Goal: Entertainment & Leisure: Consume media (video, audio)

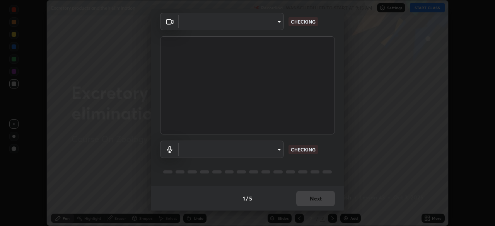
scroll to position [26, 0]
type input "f998bc4046c61b158ae604da705546672abda0c1808058386527230685057052"
type input "default"
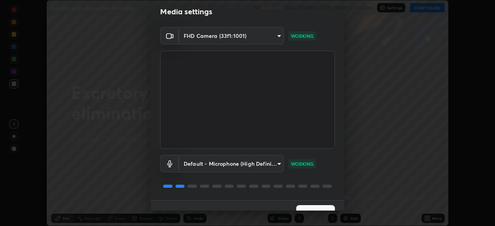
scroll to position [27, 0]
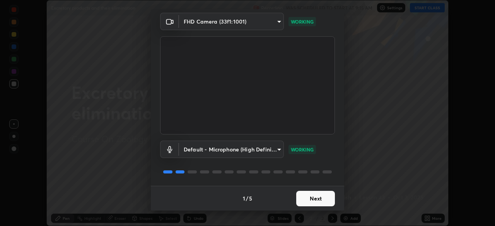
click at [315, 198] on button "Next" at bounding box center [315, 198] width 39 height 15
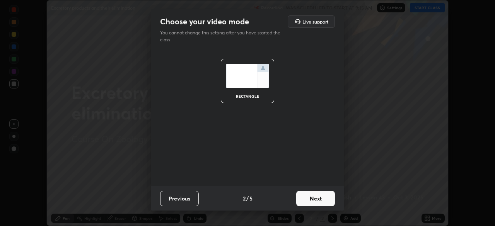
scroll to position [0, 0]
click at [315, 201] on button "Next" at bounding box center [315, 198] width 39 height 15
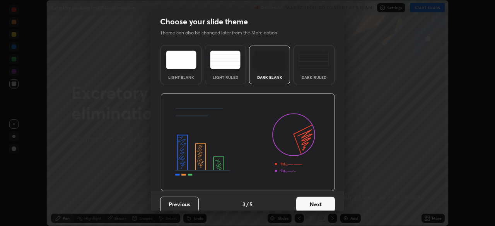
click at [315, 200] on button "Next" at bounding box center [315, 204] width 39 height 15
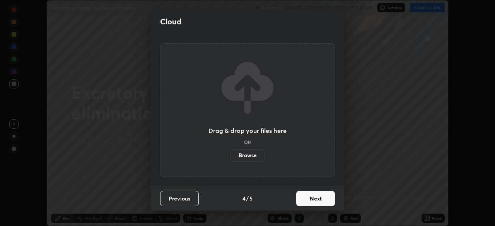
click at [315, 202] on button "Next" at bounding box center [315, 198] width 39 height 15
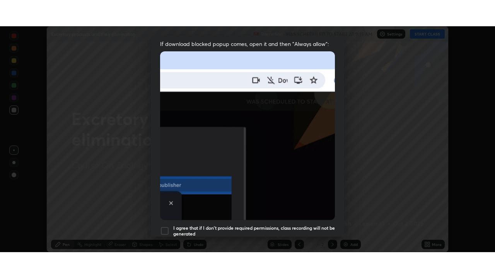
scroll to position [185, 0]
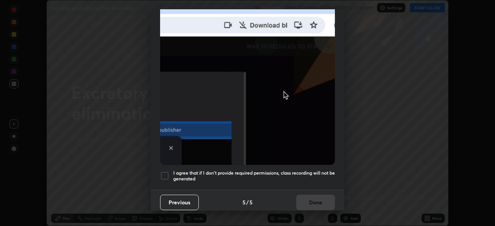
click at [308, 174] on h5 "I agree that if I don't provide required permissions, class recording will not …" at bounding box center [254, 176] width 162 height 12
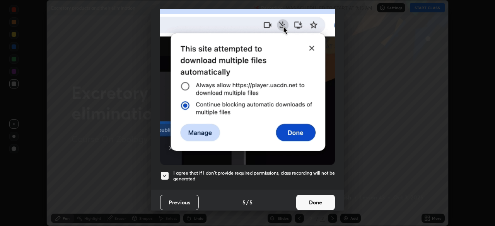
click at [308, 197] on button "Done" at bounding box center [315, 202] width 39 height 15
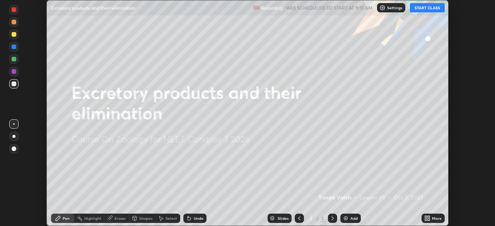
click at [430, 6] on button "START CLASS" at bounding box center [427, 7] width 35 height 9
click at [434, 220] on div "More" at bounding box center [437, 218] width 10 height 4
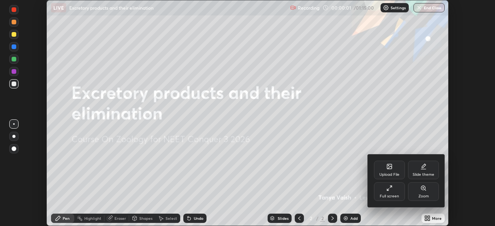
click at [395, 192] on div "Full screen" at bounding box center [389, 191] width 31 height 19
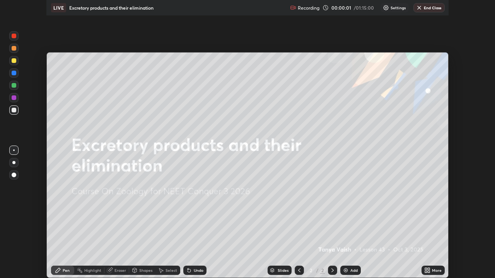
scroll to position [278, 495]
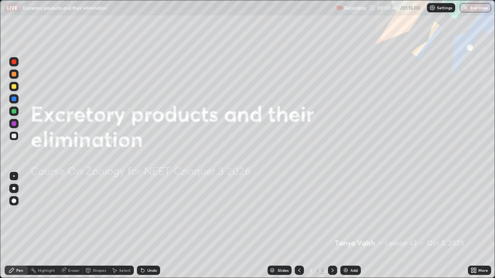
click at [352, 226] on div "Add" at bounding box center [353, 271] width 7 height 4
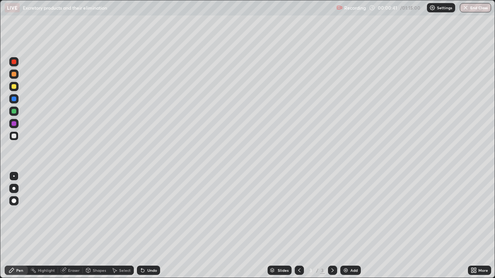
click at [15, 88] on div at bounding box center [14, 86] width 5 height 5
click at [15, 187] on div at bounding box center [13, 188] width 3 height 3
click at [146, 226] on div "Undo" at bounding box center [148, 270] width 23 height 9
click at [150, 226] on div "Undo" at bounding box center [152, 271] width 10 height 4
click at [15, 112] on div at bounding box center [14, 111] width 5 height 5
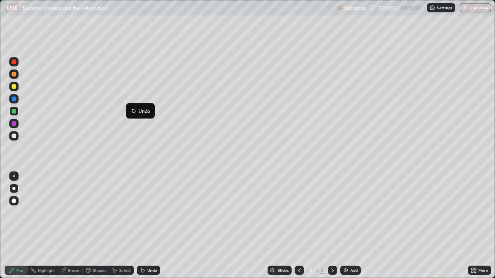
click at [130, 106] on button "Undo" at bounding box center [140, 110] width 22 height 9
click at [14, 87] on div at bounding box center [14, 86] width 5 height 5
click at [15, 138] on div at bounding box center [13, 135] width 9 height 9
click at [14, 113] on div at bounding box center [14, 111] width 5 height 5
click at [15, 63] on div at bounding box center [14, 62] width 5 height 5
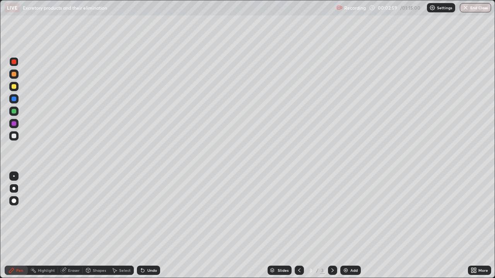
click at [14, 136] on div at bounding box center [14, 136] width 5 height 5
click at [13, 65] on div at bounding box center [13, 61] width 9 height 9
click at [12, 111] on div at bounding box center [14, 111] width 5 height 5
click at [18, 63] on div at bounding box center [13, 61] width 9 height 9
click at [149, 226] on div "Undo" at bounding box center [148, 270] width 23 height 9
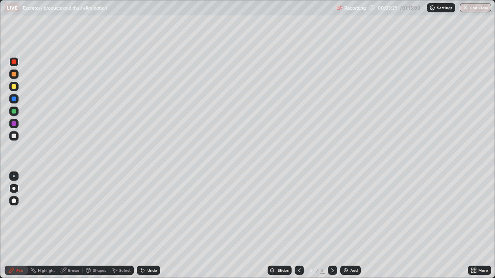
click at [143, 226] on icon at bounding box center [143, 270] width 6 height 6
click at [16, 112] on div at bounding box center [14, 111] width 5 height 5
click at [15, 135] on div at bounding box center [14, 136] width 5 height 5
click at [73, 226] on div "Eraser" at bounding box center [74, 271] width 12 height 4
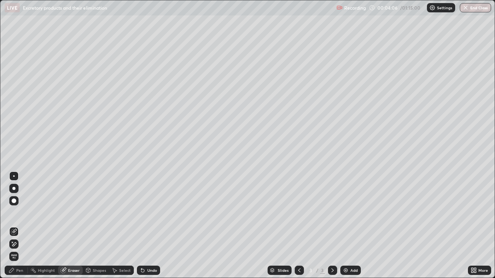
click at [20, 226] on div "Pen" at bounding box center [19, 271] width 7 height 4
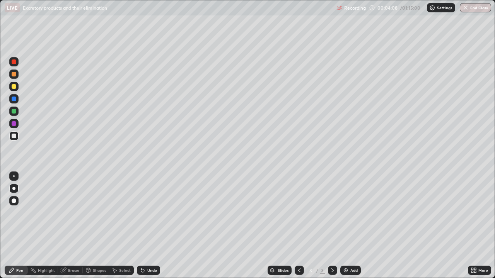
click at [15, 139] on div at bounding box center [13, 135] width 9 height 9
click at [15, 88] on div at bounding box center [14, 86] width 5 height 5
click at [15, 113] on div at bounding box center [14, 111] width 5 height 5
click at [15, 87] on div at bounding box center [14, 86] width 5 height 5
click at [153, 226] on div "Undo" at bounding box center [152, 271] width 10 height 4
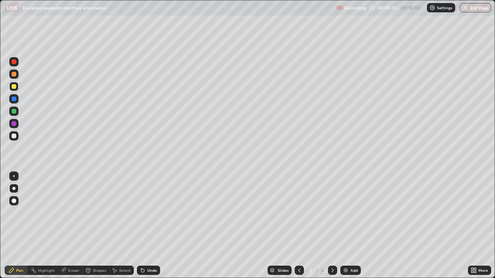
click at [153, 226] on div "Undo" at bounding box center [152, 271] width 10 height 4
click at [352, 226] on div "Add" at bounding box center [353, 271] width 7 height 4
click at [17, 63] on div at bounding box center [13, 61] width 9 height 9
click at [14, 95] on div at bounding box center [13, 98] width 9 height 9
click at [15, 88] on div at bounding box center [14, 86] width 5 height 5
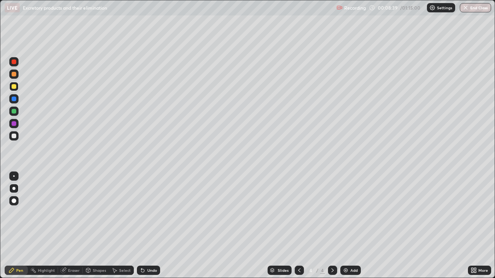
click at [156, 226] on div "Undo" at bounding box center [148, 270] width 23 height 9
click at [155, 226] on div "Undo" at bounding box center [152, 271] width 10 height 4
click at [153, 226] on div "Undo" at bounding box center [152, 271] width 10 height 4
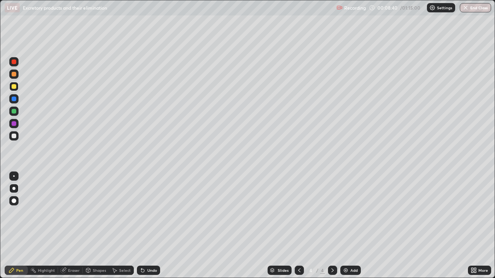
click at [153, 226] on div "Undo" at bounding box center [152, 271] width 10 height 4
click at [155, 226] on div "Undo" at bounding box center [152, 271] width 10 height 4
click at [16, 75] on div at bounding box center [14, 74] width 5 height 5
click at [13, 63] on div at bounding box center [14, 62] width 5 height 5
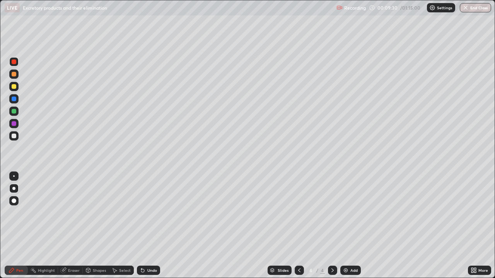
click at [14, 100] on div at bounding box center [14, 99] width 5 height 5
click at [14, 136] on div at bounding box center [14, 136] width 5 height 5
click at [156, 226] on div "Undo" at bounding box center [148, 270] width 23 height 9
click at [155, 226] on div "Undo" at bounding box center [152, 271] width 10 height 4
click at [15, 65] on div at bounding box center [13, 61] width 9 height 9
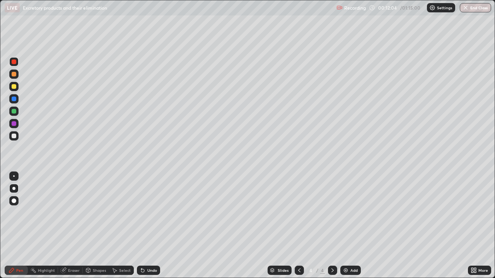
click at [152, 226] on div "Undo" at bounding box center [152, 271] width 10 height 4
click at [15, 88] on div at bounding box center [14, 86] width 5 height 5
click at [15, 61] on div at bounding box center [14, 62] width 5 height 5
click at [12, 101] on div at bounding box center [14, 99] width 5 height 5
click at [14, 75] on div at bounding box center [14, 74] width 5 height 5
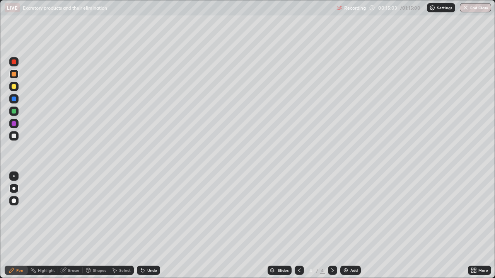
click at [10, 134] on div at bounding box center [13, 135] width 9 height 9
click at [15, 88] on div at bounding box center [14, 86] width 5 height 5
click at [17, 73] on div at bounding box center [13, 74] width 9 height 9
click at [15, 124] on div at bounding box center [14, 123] width 5 height 5
click at [157, 226] on div "Undo" at bounding box center [148, 270] width 23 height 9
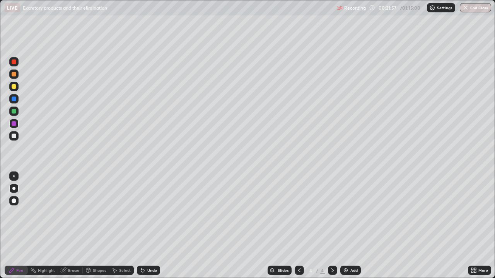
click at [155, 226] on div "Undo" at bounding box center [147, 270] width 26 height 15
click at [156, 226] on div "Undo" at bounding box center [148, 270] width 23 height 9
click at [302, 226] on div at bounding box center [299, 270] width 9 height 9
click at [332, 226] on icon at bounding box center [332, 270] width 6 height 6
click at [298, 226] on icon at bounding box center [299, 270] width 6 height 6
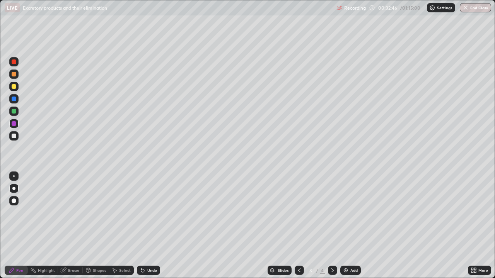
click at [15, 100] on div at bounding box center [14, 99] width 5 height 5
click at [15, 120] on div at bounding box center [13, 123] width 9 height 9
click at [333, 226] on icon at bounding box center [332, 270] width 6 height 6
click at [16, 139] on div at bounding box center [13, 135] width 9 height 9
click at [354, 226] on div "Add" at bounding box center [353, 271] width 7 height 4
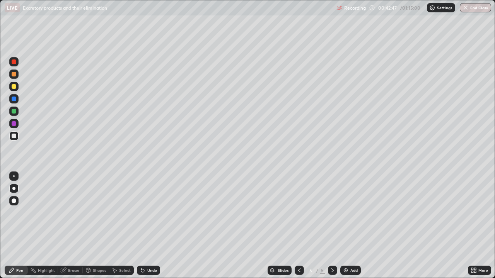
click at [17, 86] on div at bounding box center [13, 86] width 9 height 9
click at [141, 226] on icon at bounding box center [141, 269] width 1 height 1
click at [144, 226] on icon at bounding box center [143, 270] width 6 height 6
click at [153, 226] on div "Undo" at bounding box center [147, 270] width 26 height 15
click at [153, 226] on div "Undo" at bounding box center [148, 270] width 23 height 9
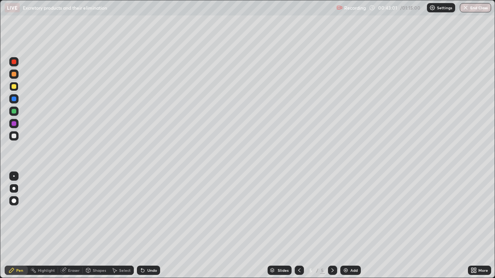
click at [153, 226] on div "Undo" at bounding box center [148, 270] width 23 height 9
click at [14, 138] on div at bounding box center [14, 136] width 5 height 5
click at [13, 76] on div at bounding box center [14, 74] width 5 height 5
click at [13, 111] on div at bounding box center [14, 111] width 5 height 5
click at [150, 226] on div "Undo" at bounding box center [152, 271] width 10 height 4
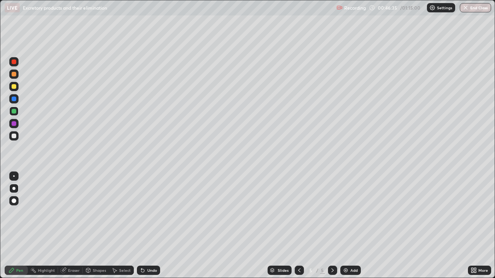
click at [155, 226] on div "Undo" at bounding box center [152, 271] width 10 height 4
click at [155, 226] on div "Undo" at bounding box center [148, 270] width 23 height 9
click at [158, 226] on div "Undo" at bounding box center [148, 270] width 23 height 9
click at [346, 226] on div "Add" at bounding box center [350, 270] width 20 height 9
click at [14, 89] on div at bounding box center [13, 86] width 9 height 9
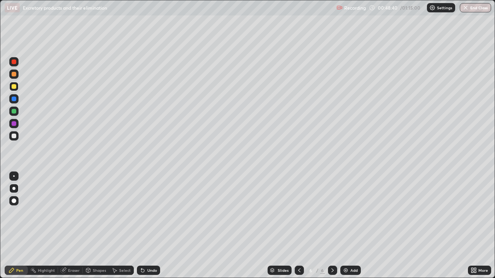
click at [147, 226] on div "Undo" at bounding box center [148, 270] width 23 height 9
click at [152, 226] on div "Undo" at bounding box center [148, 270] width 23 height 9
click at [150, 226] on div "Undo" at bounding box center [148, 270] width 23 height 9
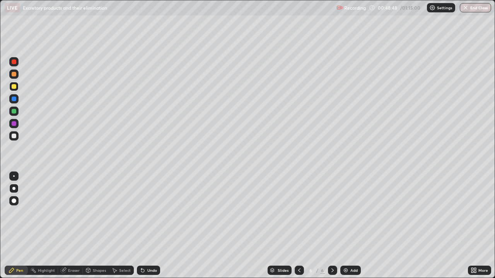
click at [150, 226] on div "Undo" at bounding box center [148, 270] width 23 height 9
click at [78, 226] on div "Eraser" at bounding box center [74, 271] width 12 height 4
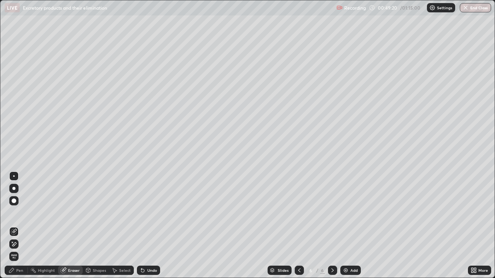
click at [26, 226] on div "Pen" at bounding box center [16, 270] width 23 height 9
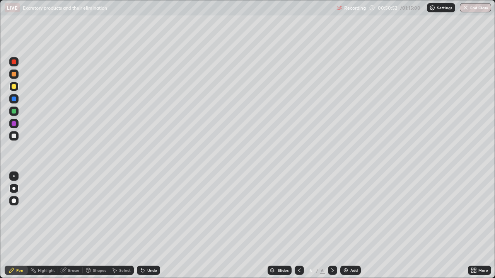
click at [14, 103] on div at bounding box center [13, 98] width 9 height 9
click at [15, 65] on div at bounding box center [13, 61] width 9 height 9
click at [16, 111] on div at bounding box center [14, 111] width 5 height 5
click at [148, 226] on div "Undo" at bounding box center [152, 271] width 10 height 4
click at [14, 200] on div at bounding box center [14, 201] width 5 height 5
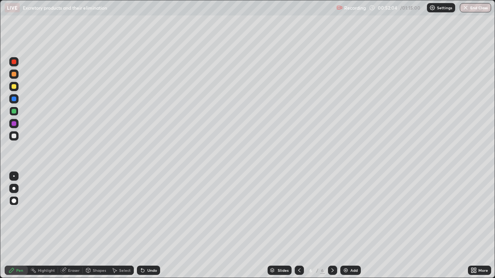
click at [14, 188] on div at bounding box center [13, 188] width 3 height 3
click at [155, 226] on div "Undo" at bounding box center [148, 270] width 23 height 9
click at [16, 75] on div at bounding box center [14, 74] width 5 height 5
click at [148, 226] on div "Undo" at bounding box center [148, 270] width 23 height 9
click at [150, 226] on div "Undo" at bounding box center [152, 271] width 10 height 4
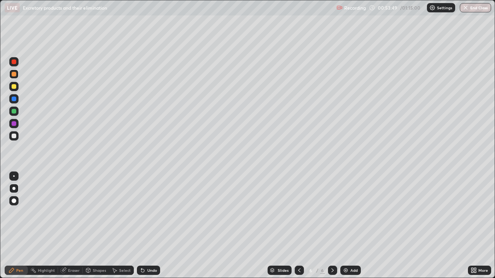
click at [12, 137] on div at bounding box center [14, 136] width 5 height 5
click at [352, 226] on div "Add" at bounding box center [353, 271] width 7 height 4
click at [14, 74] on div at bounding box center [14, 74] width 5 height 5
click at [17, 88] on div at bounding box center [13, 86] width 9 height 9
click at [15, 112] on div at bounding box center [14, 111] width 5 height 5
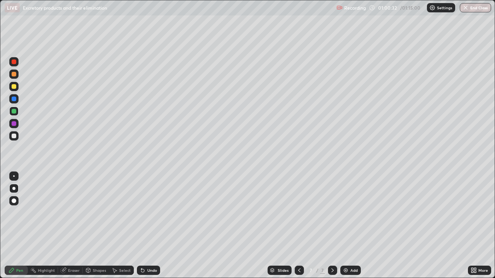
click at [15, 135] on div at bounding box center [14, 136] width 5 height 5
click at [14, 74] on div at bounding box center [14, 74] width 5 height 5
click at [13, 138] on div at bounding box center [14, 136] width 5 height 5
click at [354, 226] on div "Add" at bounding box center [353, 271] width 7 height 4
click at [14, 75] on div at bounding box center [14, 74] width 5 height 5
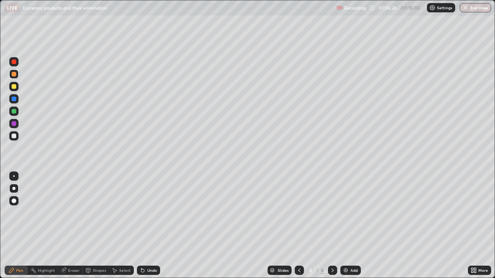
click at [297, 226] on icon at bounding box center [299, 270] width 6 height 6
click at [332, 226] on icon at bounding box center [332, 270] width 6 height 6
click at [301, 226] on div at bounding box center [299, 270] width 9 height 9
click at [331, 226] on icon at bounding box center [332, 270] width 6 height 6
click at [15, 87] on div at bounding box center [14, 86] width 5 height 5
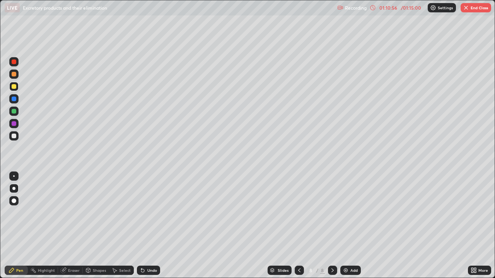
click at [13, 99] on div at bounding box center [14, 99] width 5 height 5
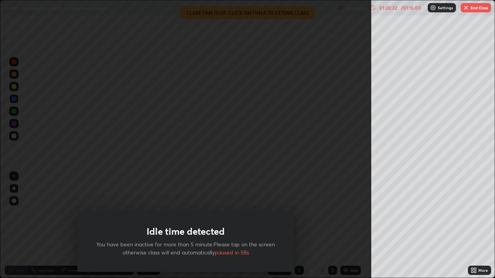
click at [351, 214] on div "Idle time detected You have been inactive for more than 5 minute.Please tap on …" at bounding box center [185, 139] width 371 height 278
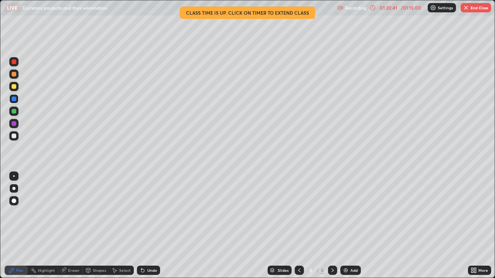
click at [477, 12] on button "End Class" at bounding box center [475, 7] width 31 height 9
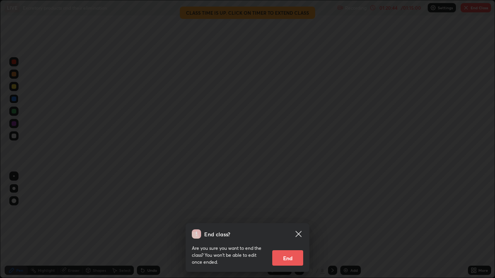
click at [291, 226] on button "End" at bounding box center [287, 257] width 31 height 15
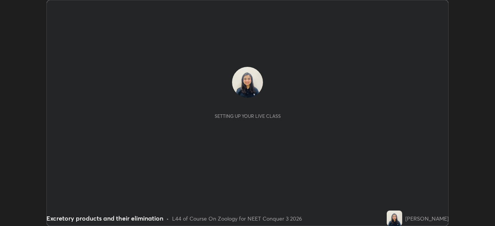
scroll to position [226, 494]
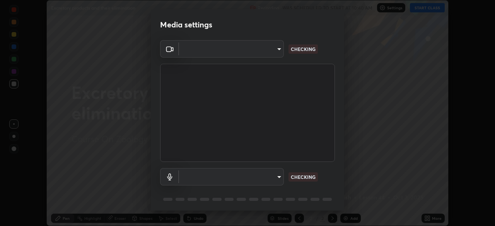
type input "f998bc4046c61b158ae604da705546672abda0c1808058386527230685057052"
click at [279, 180] on body "Erase all Excretory products and their elimination Recording WAS SCHEDULED TO S…" at bounding box center [247, 113] width 495 height 226
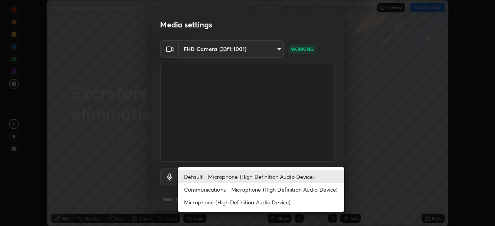
click at [279, 191] on li "Communications - Microphone (High Definition Audio Device)" at bounding box center [261, 189] width 166 height 13
type input "communications"
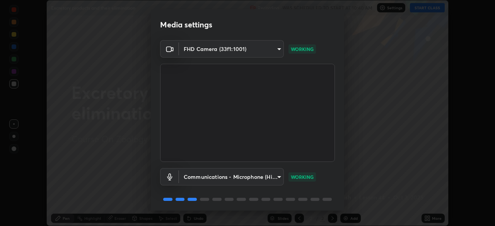
scroll to position [27, 0]
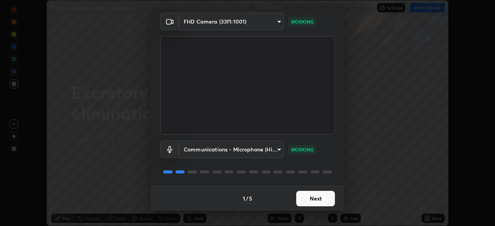
click at [318, 197] on button "Next" at bounding box center [315, 198] width 39 height 15
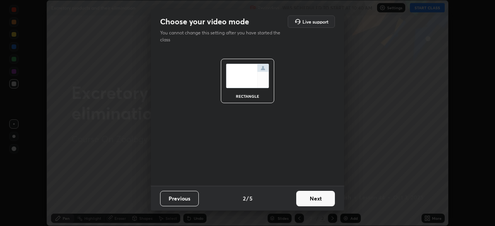
click at [318, 197] on button "Next" at bounding box center [315, 198] width 39 height 15
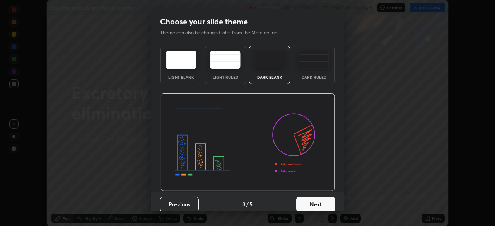
click at [315, 201] on button "Next" at bounding box center [315, 204] width 39 height 15
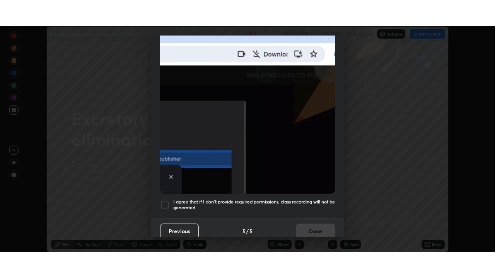
scroll to position [185, 0]
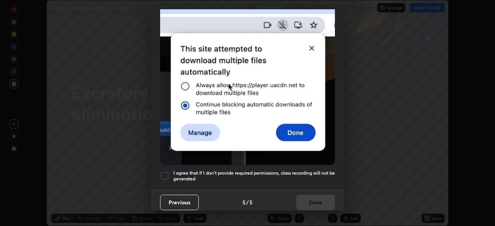
click at [314, 176] on h5 "I agree that if I don't provide required permissions, class recording will not …" at bounding box center [254, 176] width 162 height 12
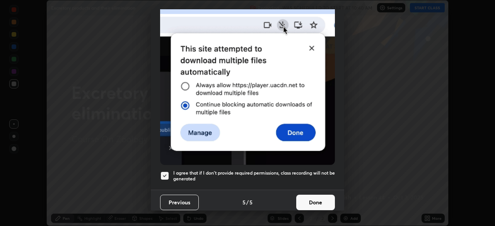
click at [314, 198] on button "Done" at bounding box center [315, 202] width 39 height 15
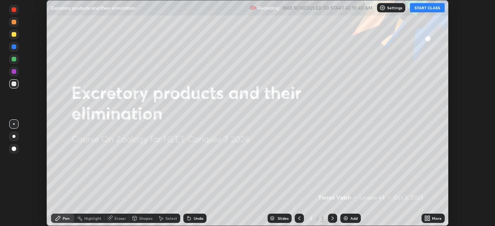
click at [430, 9] on button "START CLASS" at bounding box center [427, 7] width 35 height 9
click at [435, 218] on div "More" at bounding box center [437, 218] width 10 height 4
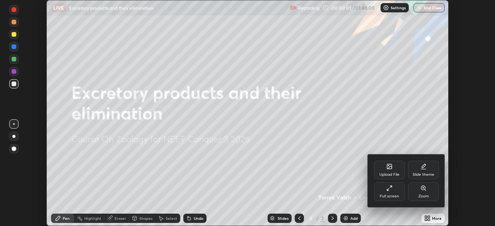
click at [395, 193] on div "Full screen" at bounding box center [389, 191] width 31 height 19
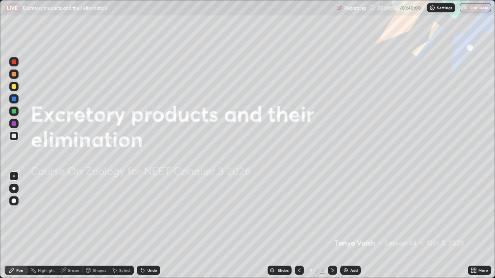
scroll to position [278, 495]
click at [349, 226] on div "Add" at bounding box center [350, 270] width 20 height 9
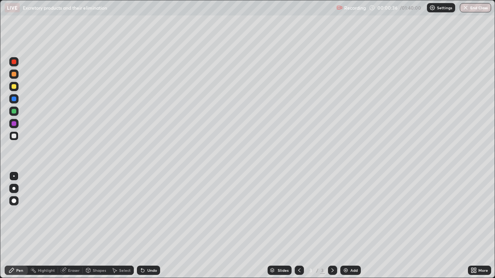
click at [14, 74] on div at bounding box center [14, 74] width 5 height 5
click at [147, 226] on div "Undo" at bounding box center [152, 271] width 10 height 4
click at [149, 226] on div "Undo" at bounding box center [152, 271] width 10 height 4
click at [15, 189] on div at bounding box center [13, 188] width 3 height 3
click at [14, 64] on div at bounding box center [14, 62] width 5 height 5
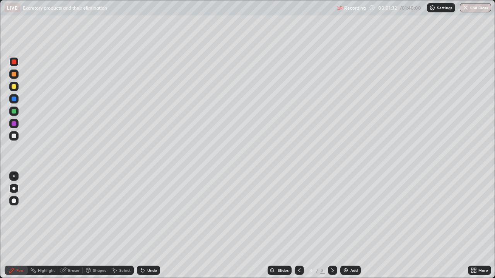
click at [14, 75] on div at bounding box center [14, 74] width 5 height 5
click at [14, 88] on div at bounding box center [14, 86] width 5 height 5
click at [154, 226] on div "Undo" at bounding box center [152, 271] width 10 height 4
click at [152, 226] on div "Undo" at bounding box center [152, 271] width 10 height 4
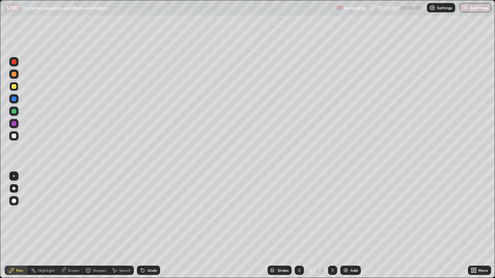
click at [152, 226] on div "Undo" at bounding box center [148, 270] width 23 height 9
click at [150, 226] on div "Undo" at bounding box center [152, 271] width 10 height 4
click at [151, 226] on div "Undo" at bounding box center [148, 270] width 23 height 9
click at [149, 226] on div "Undo" at bounding box center [148, 270] width 23 height 9
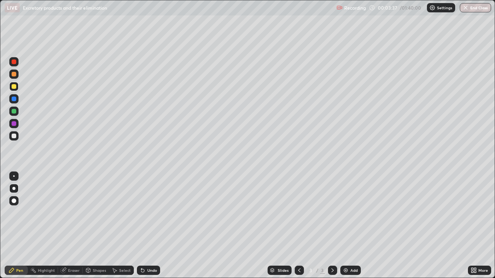
click at [150, 226] on div "Undo" at bounding box center [148, 270] width 23 height 9
click at [153, 226] on div "Undo" at bounding box center [152, 271] width 10 height 4
click at [17, 138] on div at bounding box center [13, 135] width 9 height 9
click at [148, 226] on div "Undo" at bounding box center [152, 271] width 10 height 4
click at [15, 102] on div at bounding box center [13, 98] width 9 height 9
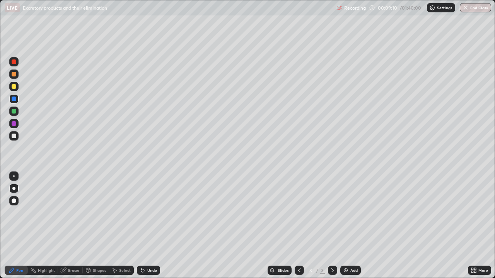
click at [81, 226] on div "Eraser" at bounding box center [70, 270] width 25 height 9
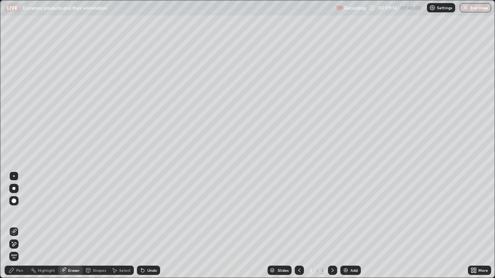
click at [31, 226] on circle at bounding box center [31, 269] width 1 height 1
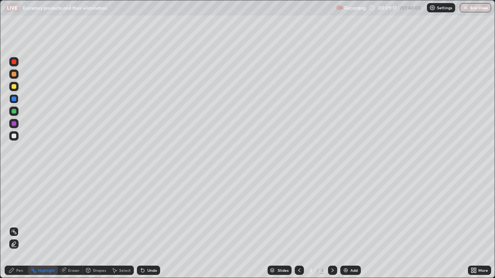
click at [152, 226] on div "Undo" at bounding box center [152, 271] width 10 height 4
click at [19, 226] on div "Pen" at bounding box center [16, 270] width 23 height 9
click at [351, 226] on div "Add" at bounding box center [353, 271] width 7 height 4
click at [17, 62] on div at bounding box center [13, 61] width 9 height 9
click at [14, 74] on div at bounding box center [14, 74] width 5 height 5
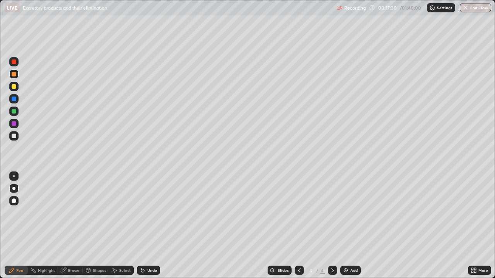
click at [349, 226] on div "Add" at bounding box center [350, 270] width 20 height 9
click at [14, 62] on div at bounding box center [14, 62] width 5 height 5
click at [14, 88] on div at bounding box center [14, 86] width 5 height 5
click at [14, 75] on div at bounding box center [14, 74] width 5 height 5
click at [14, 62] on div at bounding box center [14, 62] width 5 height 5
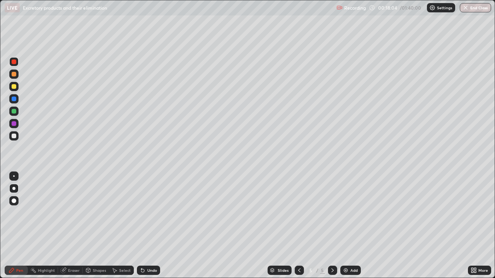
click at [15, 87] on div at bounding box center [14, 86] width 5 height 5
click at [12, 99] on div at bounding box center [14, 99] width 5 height 5
click at [15, 87] on div at bounding box center [14, 86] width 5 height 5
click at [13, 112] on div at bounding box center [14, 111] width 5 height 5
click at [17, 136] on div at bounding box center [13, 135] width 9 height 9
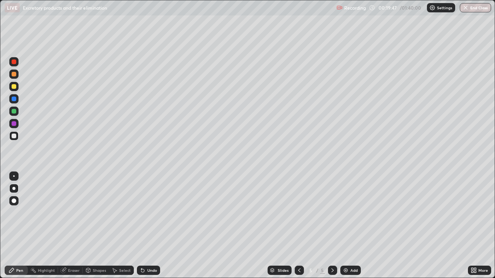
click at [13, 112] on div at bounding box center [14, 111] width 5 height 5
click at [15, 126] on div at bounding box center [14, 123] width 5 height 5
click at [13, 137] on div at bounding box center [14, 136] width 5 height 5
click at [15, 125] on div at bounding box center [14, 123] width 5 height 5
click at [218, 136] on button "Undo" at bounding box center [225, 140] width 22 height 9
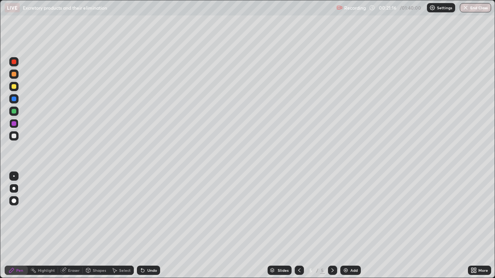
click at [17, 136] on div at bounding box center [13, 135] width 9 height 9
click at [15, 126] on div at bounding box center [14, 123] width 5 height 5
click at [14, 136] on div at bounding box center [14, 136] width 5 height 5
click at [17, 101] on div at bounding box center [13, 98] width 9 height 9
click at [17, 138] on div at bounding box center [13, 135] width 9 height 9
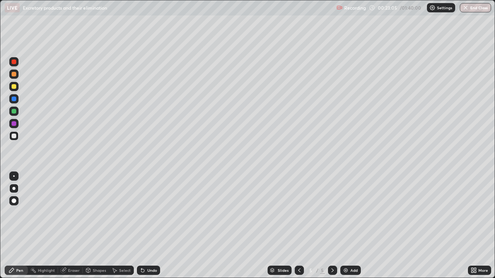
click at [155, 226] on div "Undo" at bounding box center [152, 271] width 10 height 4
click at [154, 226] on div "Undo" at bounding box center [148, 270] width 23 height 9
click at [14, 87] on div at bounding box center [14, 86] width 5 height 5
click at [350, 226] on div "Add" at bounding box center [353, 271] width 7 height 4
click at [16, 75] on div at bounding box center [14, 74] width 5 height 5
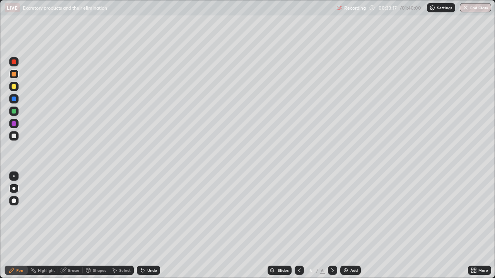
click at [15, 137] on div at bounding box center [14, 136] width 5 height 5
click at [17, 112] on div at bounding box center [13, 111] width 9 height 9
click at [14, 136] on div at bounding box center [14, 136] width 5 height 5
click at [149, 226] on div "Undo" at bounding box center [152, 271] width 10 height 4
click at [151, 226] on div "Undo" at bounding box center [148, 270] width 23 height 9
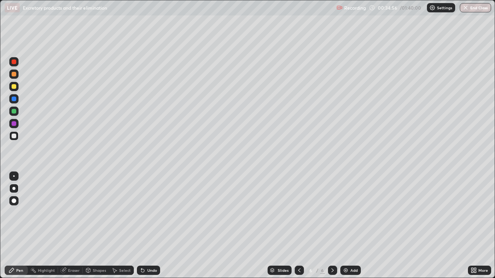
click at [152, 226] on div "Undo" at bounding box center [148, 270] width 23 height 9
click at [150, 226] on div "Undo" at bounding box center [152, 271] width 10 height 4
click at [149, 226] on div "Undo" at bounding box center [152, 271] width 10 height 4
click at [147, 226] on div "Undo" at bounding box center [152, 271] width 10 height 4
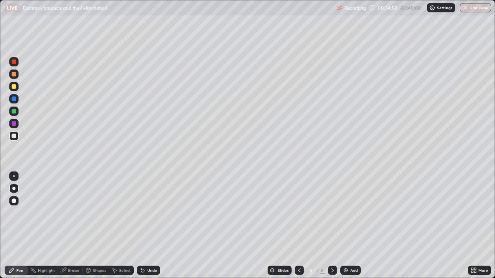
click at [152, 226] on div "Undo" at bounding box center [152, 271] width 10 height 4
click at [347, 226] on img at bounding box center [345, 270] width 6 height 6
click at [15, 89] on div at bounding box center [14, 86] width 5 height 5
click at [145, 226] on div "Undo" at bounding box center [148, 270] width 23 height 9
click at [15, 125] on div at bounding box center [14, 123] width 5 height 5
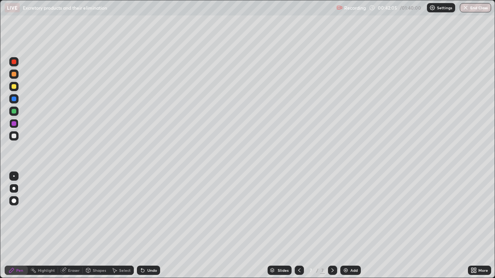
click at [151, 226] on div "Undo" at bounding box center [152, 271] width 10 height 4
click at [147, 226] on div "Undo" at bounding box center [152, 271] width 10 height 4
click at [17, 139] on div at bounding box center [13, 135] width 9 height 9
click at [15, 102] on div at bounding box center [13, 98] width 9 height 9
click at [155, 226] on div "Undo" at bounding box center [152, 271] width 10 height 4
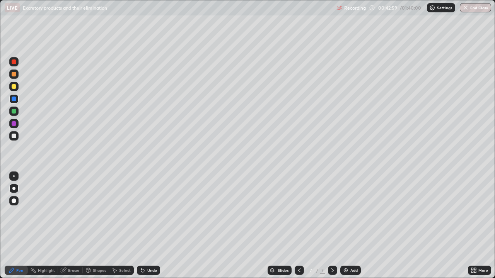
click at [149, 226] on div "Undo" at bounding box center [152, 271] width 10 height 4
click at [156, 226] on div "Undo" at bounding box center [148, 270] width 23 height 9
click at [158, 226] on div "Undo" at bounding box center [148, 270] width 23 height 9
click at [159, 226] on div "Undo" at bounding box center [148, 270] width 23 height 9
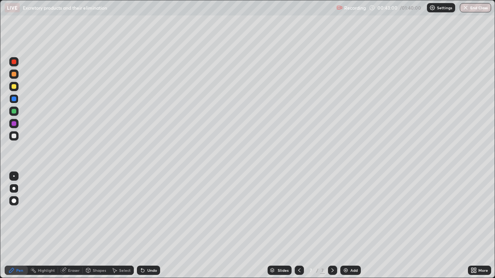
click at [157, 226] on div "Undo" at bounding box center [148, 270] width 23 height 9
click at [158, 226] on div "Undo" at bounding box center [148, 270] width 23 height 9
click at [13, 85] on div at bounding box center [14, 86] width 5 height 5
click at [351, 226] on div "Add" at bounding box center [353, 271] width 7 height 4
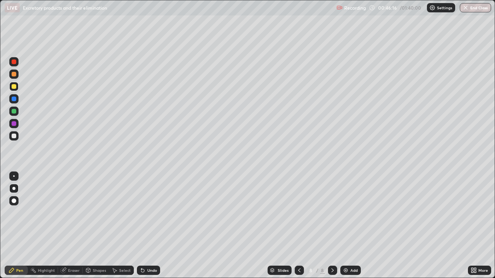
click at [14, 74] on div at bounding box center [14, 74] width 5 height 5
click at [15, 99] on div at bounding box center [14, 99] width 5 height 5
click at [14, 137] on div at bounding box center [14, 136] width 5 height 5
click at [14, 100] on div at bounding box center [14, 99] width 5 height 5
click at [14, 112] on div at bounding box center [14, 111] width 5 height 5
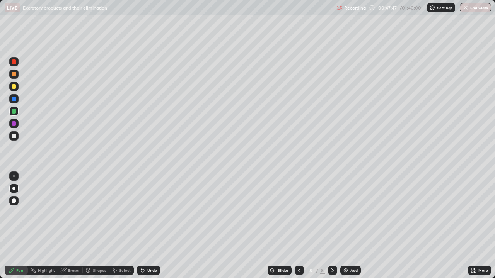
click at [15, 136] on div at bounding box center [14, 136] width 5 height 5
click at [141, 226] on icon at bounding box center [142, 270] width 3 height 3
click at [16, 136] on div at bounding box center [14, 136] width 5 height 5
click at [17, 124] on div at bounding box center [13, 123] width 9 height 9
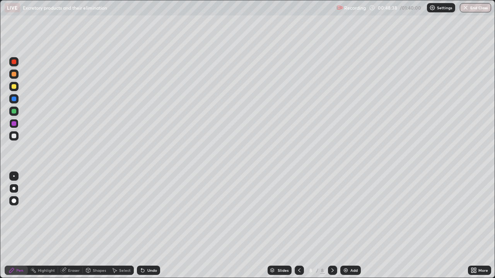
click at [149, 226] on div "Undo" at bounding box center [152, 271] width 10 height 4
click at [14, 111] on div at bounding box center [14, 111] width 5 height 5
click at [15, 137] on div at bounding box center [14, 136] width 5 height 5
click at [17, 89] on div at bounding box center [13, 86] width 9 height 9
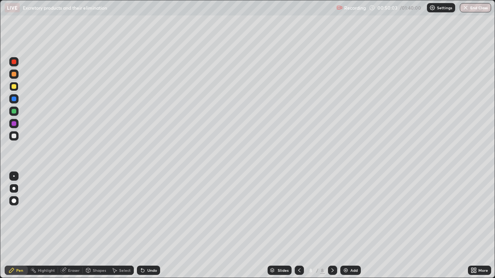
click at [155, 226] on div "Undo" at bounding box center [152, 271] width 10 height 4
click at [16, 137] on div at bounding box center [14, 136] width 5 height 5
click at [73, 226] on div "Eraser" at bounding box center [74, 271] width 12 height 4
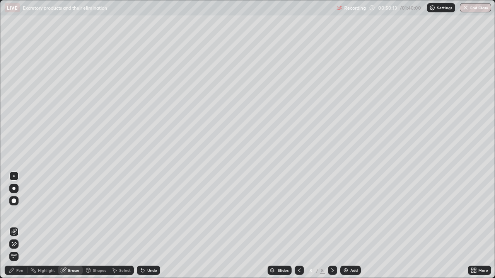
click at [21, 226] on div "Pen" at bounding box center [19, 271] width 7 height 4
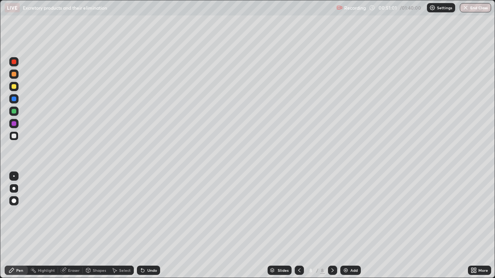
click at [17, 113] on div at bounding box center [13, 111] width 9 height 9
click at [13, 137] on div at bounding box center [14, 136] width 5 height 5
click at [348, 226] on div "Add" at bounding box center [350, 270] width 20 height 9
click at [17, 77] on div at bounding box center [13, 74] width 9 height 9
click at [151, 226] on div "Undo" at bounding box center [152, 271] width 10 height 4
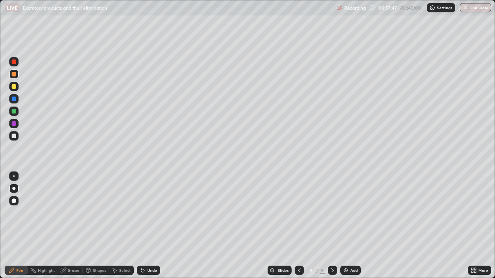
click at [149, 226] on div "Undo" at bounding box center [152, 271] width 10 height 4
click at [150, 226] on div "Undo" at bounding box center [152, 271] width 10 height 4
click at [13, 100] on div at bounding box center [14, 99] width 5 height 5
click at [16, 89] on div at bounding box center [13, 86] width 9 height 9
click at [152, 226] on div "Undo" at bounding box center [152, 271] width 10 height 4
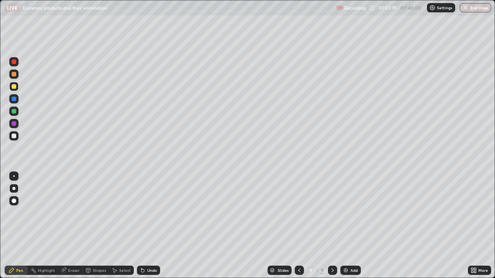
click at [14, 136] on div at bounding box center [14, 136] width 5 height 5
click at [347, 226] on img at bounding box center [345, 270] width 6 height 6
click at [14, 76] on div at bounding box center [14, 74] width 5 height 5
click at [15, 87] on div at bounding box center [14, 86] width 5 height 5
click at [17, 88] on div at bounding box center [13, 86] width 9 height 9
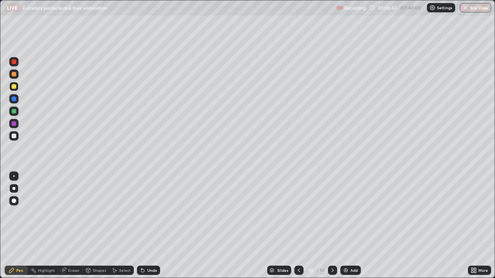
click at [150, 226] on div "Undo" at bounding box center [152, 271] width 10 height 4
click at [354, 226] on div "Add" at bounding box center [353, 271] width 7 height 4
click at [15, 77] on div at bounding box center [13, 74] width 9 height 9
click at [152, 226] on div "Undo" at bounding box center [152, 271] width 10 height 4
click at [149, 226] on div "Undo" at bounding box center [152, 271] width 10 height 4
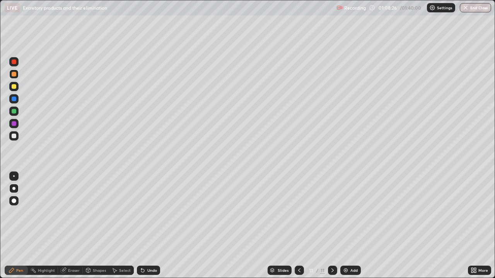
click at [16, 88] on div at bounding box center [13, 86] width 9 height 9
click at [14, 111] on div at bounding box center [14, 111] width 5 height 5
click at [145, 226] on div "Undo" at bounding box center [148, 270] width 23 height 9
click at [78, 226] on div "Eraser" at bounding box center [74, 271] width 12 height 4
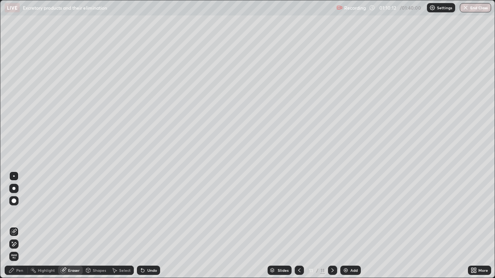
click at [22, 226] on div "Pen" at bounding box center [16, 270] width 23 height 9
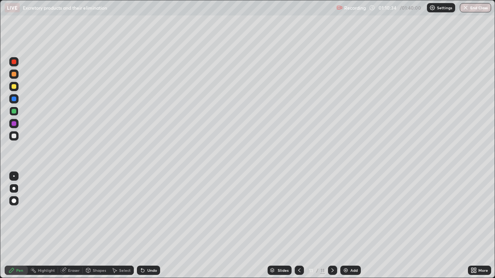
click at [14, 87] on div at bounding box center [14, 86] width 5 height 5
click at [352, 226] on div "Add" at bounding box center [350, 270] width 20 height 9
click at [16, 99] on div at bounding box center [14, 99] width 5 height 5
click at [17, 76] on div at bounding box center [13, 74] width 9 height 9
click at [150, 226] on div "Undo" at bounding box center [152, 271] width 10 height 4
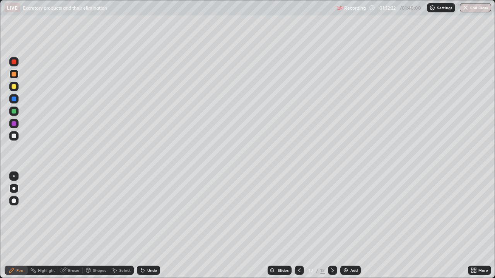
click at [13, 136] on div at bounding box center [14, 136] width 5 height 5
click at [15, 112] on div at bounding box center [14, 111] width 5 height 5
click at [147, 226] on div "Undo" at bounding box center [152, 271] width 10 height 4
click at [148, 226] on div "Undo" at bounding box center [148, 270] width 23 height 9
click at [148, 226] on div "Undo" at bounding box center [152, 271] width 10 height 4
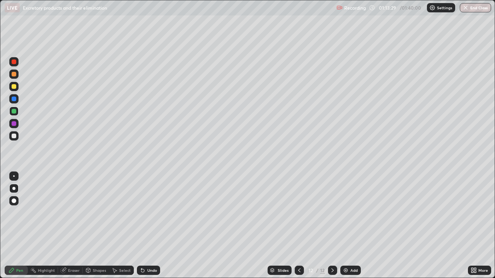
click at [151, 226] on div "Undo" at bounding box center [152, 271] width 10 height 4
click at [157, 226] on div "Undo" at bounding box center [148, 270] width 23 height 9
click at [350, 226] on div "Add" at bounding box center [353, 271] width 7 height 4
click at [17, 76] on div at bounding box center [13, 74] width 9 height 9
click at [16, 89] on div at bounding box center [13, 86] width 9 height 9
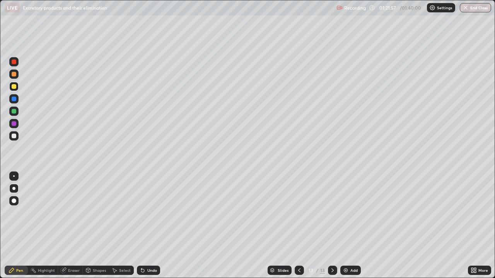
click at [15, 63] on div at bounding box center [14, 62] width 5 height 5
click at [17, 114] on div at bounding box center [13, 111] width 9 height 9
click at [149, 226] on div "Undo" at bounding box center [148, 270] width 23 height 9
click at [26, 226] on div "Pen" at bounding box center [16, 270] width 23 height 9
click at [14, 136] on div at bounding box center [14, 136] width 5 height 5
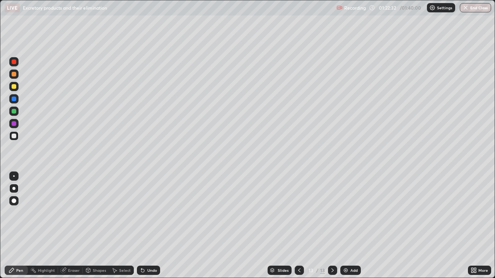
click at [17, 112] on div at bounding box center [13, 111] width 9 height 9
click at [14, 136] on div at bounding box center [14, 136] width 5 height 5
click at [154, 226] on div "Undo" at bounding box center [148, 270] width 23 height 9
click at [14, 99] on div at bounding box center [14, 99] width 5 height 5
click at [17, 62] on div at bounding box center [13, 61] width 9 height 9
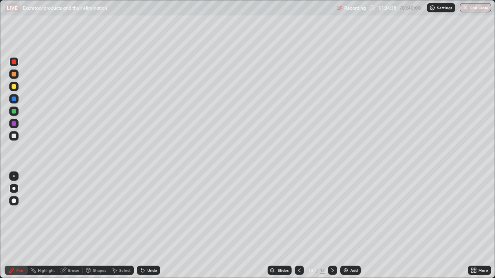
click at [150, 226] on div "Undo" at bounding box center [148, 270] width 23 height 9
click at [14, 88] on div at bounding box center [14, 86] width 5 height 5
click at [16, 102] on div at bounding box center [13, 98] width 9 height 9
click at [15, 88] on div at bounding box center [14, 86] width 5 height 5
click at [73, 226] on div "Eraser" at bounding box center [74, 271] width 12 height 4
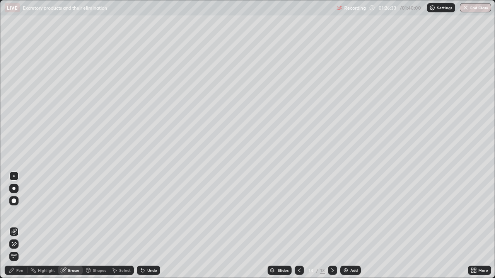
click at [24, 226] on div "Pen" at bounding box center [16, 270] width 23 height 9
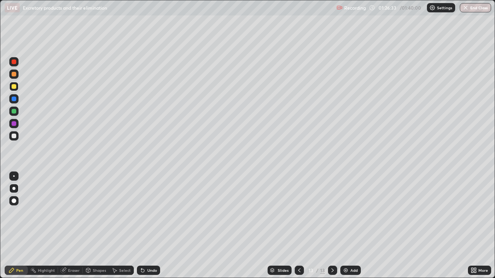
click at [15, 99] on div at bounding box center [14, 99] width 5 height 5
click at [479, 9] on button "End Class" at bounding box center [475, 7] width 31 height 9
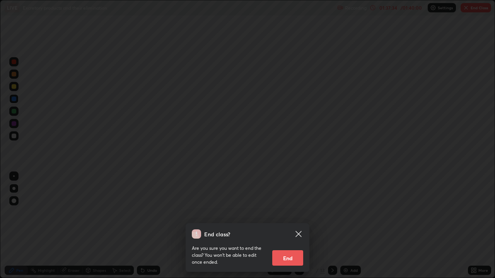
click at [288, 226] on button "End" at bounding box center [287, 257] width 31 height 15
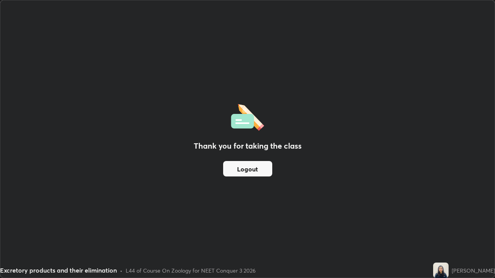
click at [248, 172] on button "Logout" at bounding box center [247, 168] width 49 height 15
